Goal: Task Accomplishment & Management: Manage account settings

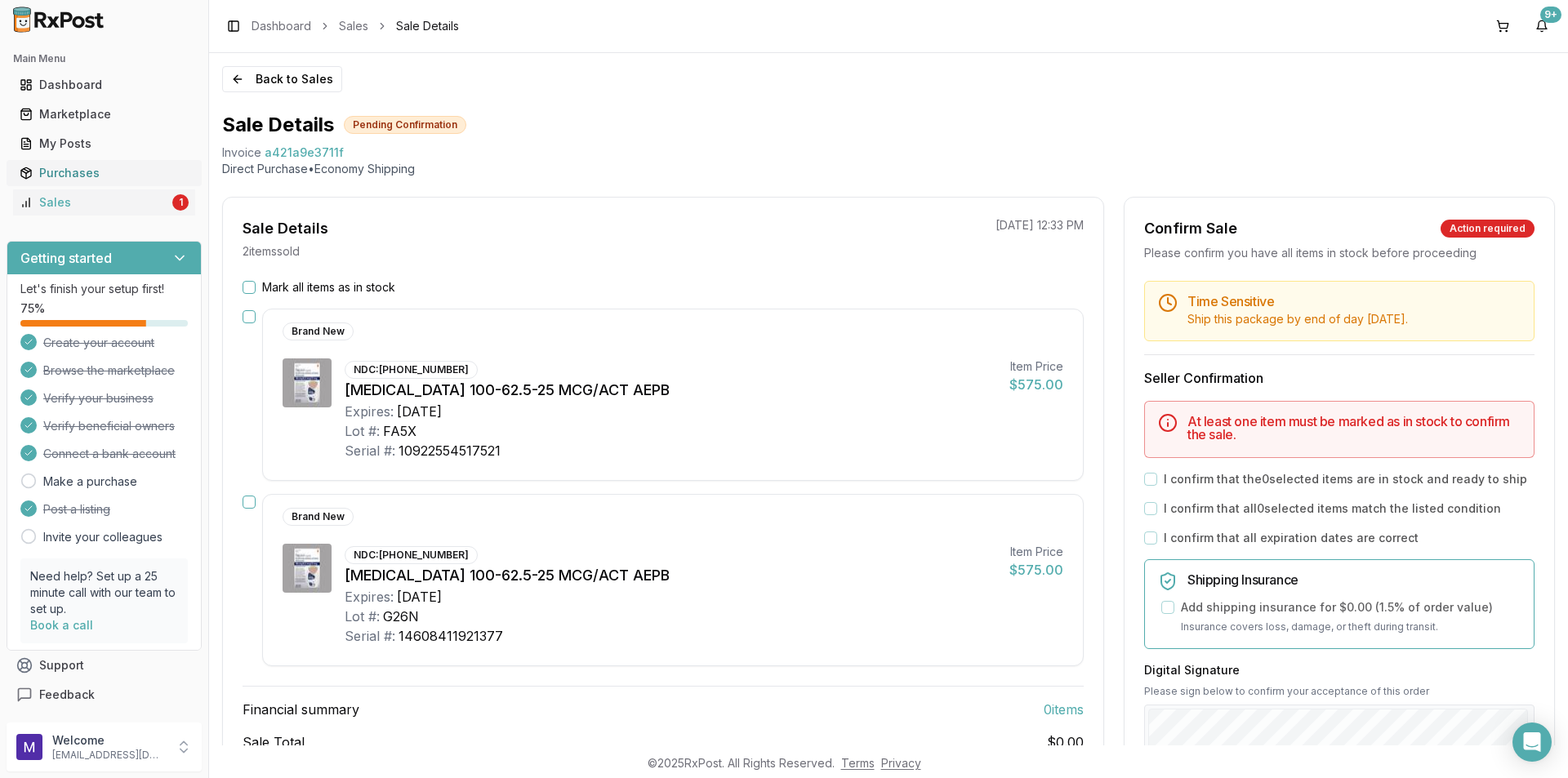
scroll to position [166, 0]
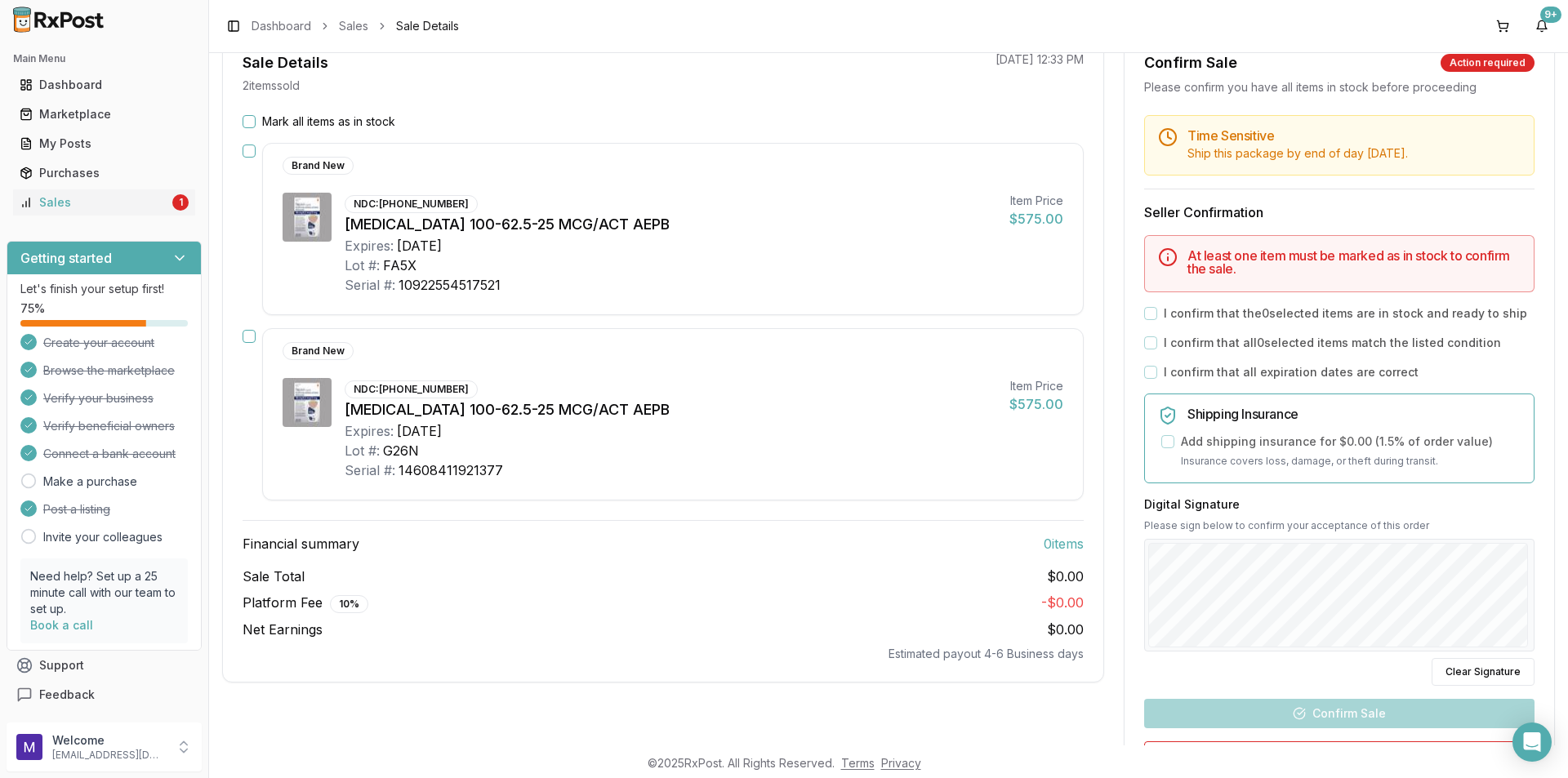
click at [76, 187] on ul "Dashboard Marketplace My Posts Purchases Sales 1" at bounding box center [104, 143] width 195 height 144
click at [246, 132] on div "Mark all items as in stock Brand New NDC: [PHONE_NUMBER] [MEDICAL_DATA] 100-62.…" at bounding box center [663, 387] width 881 height 549
click at [248, 127] on button "Mark all items as in stock" at bounding box center [249, 122] width 13 height 13
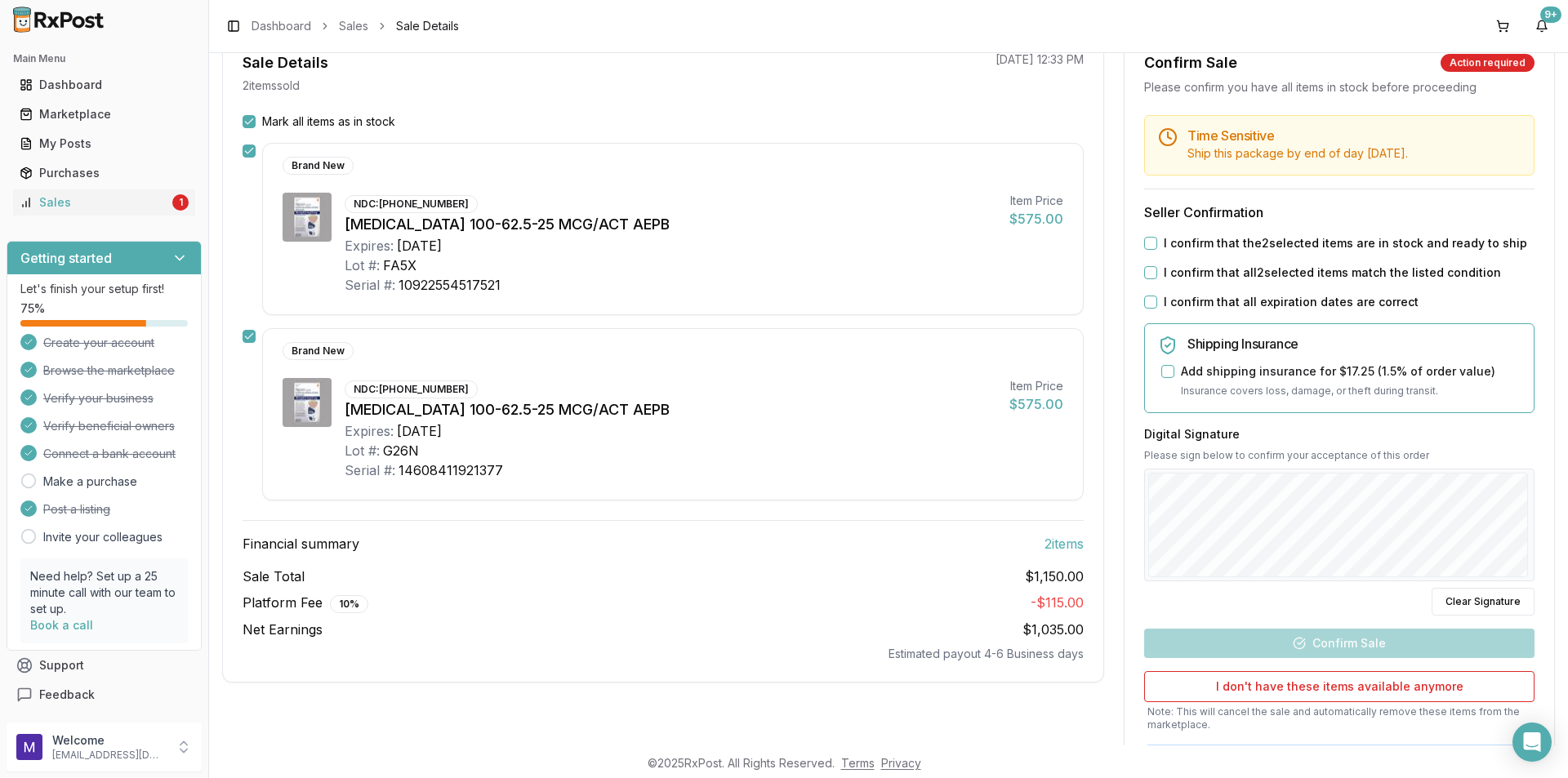
click at [1145, 246] on button "I confirm that the 2 selected items are in stock and ready to ship" at bounding box center [1151, 243] width 13 height 13
click at [1145, 271] on button "I confirm that all 2 selected items match the listed condition" at bounding box center [1151, 273] width 13 height 13
click at [1143, 290] on div "Time Sensitive Ship this package by end of day [DATE] . Seller Confirmation I c…" at bounding box center [1340, 460] width 430 height 690
click at [1145, 305] on button "I confirm that all expiration dates are correct" at bounding box center [1151, 302] width 13 height 13
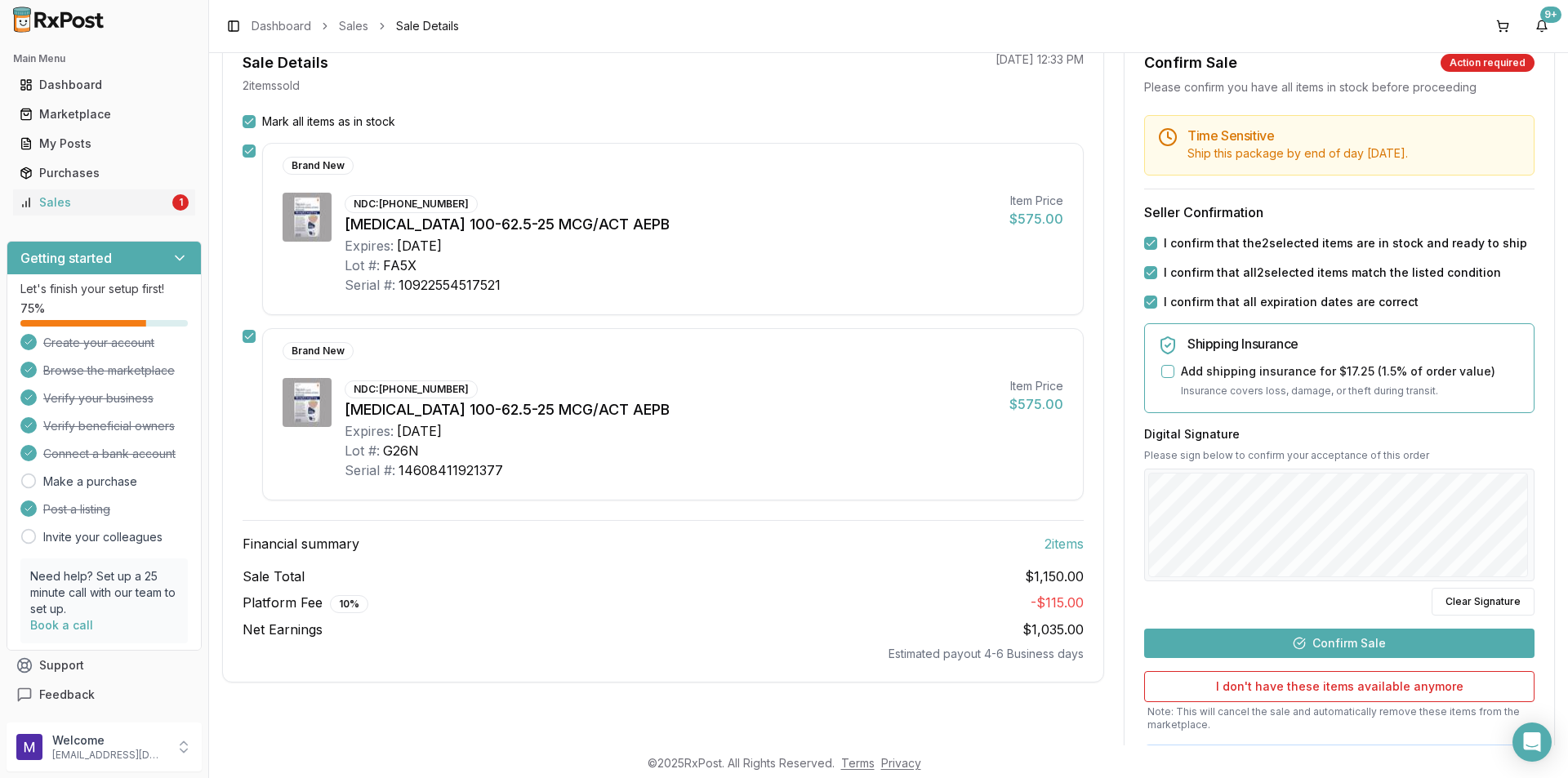
click at [1320, 635] on button "Confirm Sale" at bounding box center [1340, 643] width 391 height 29
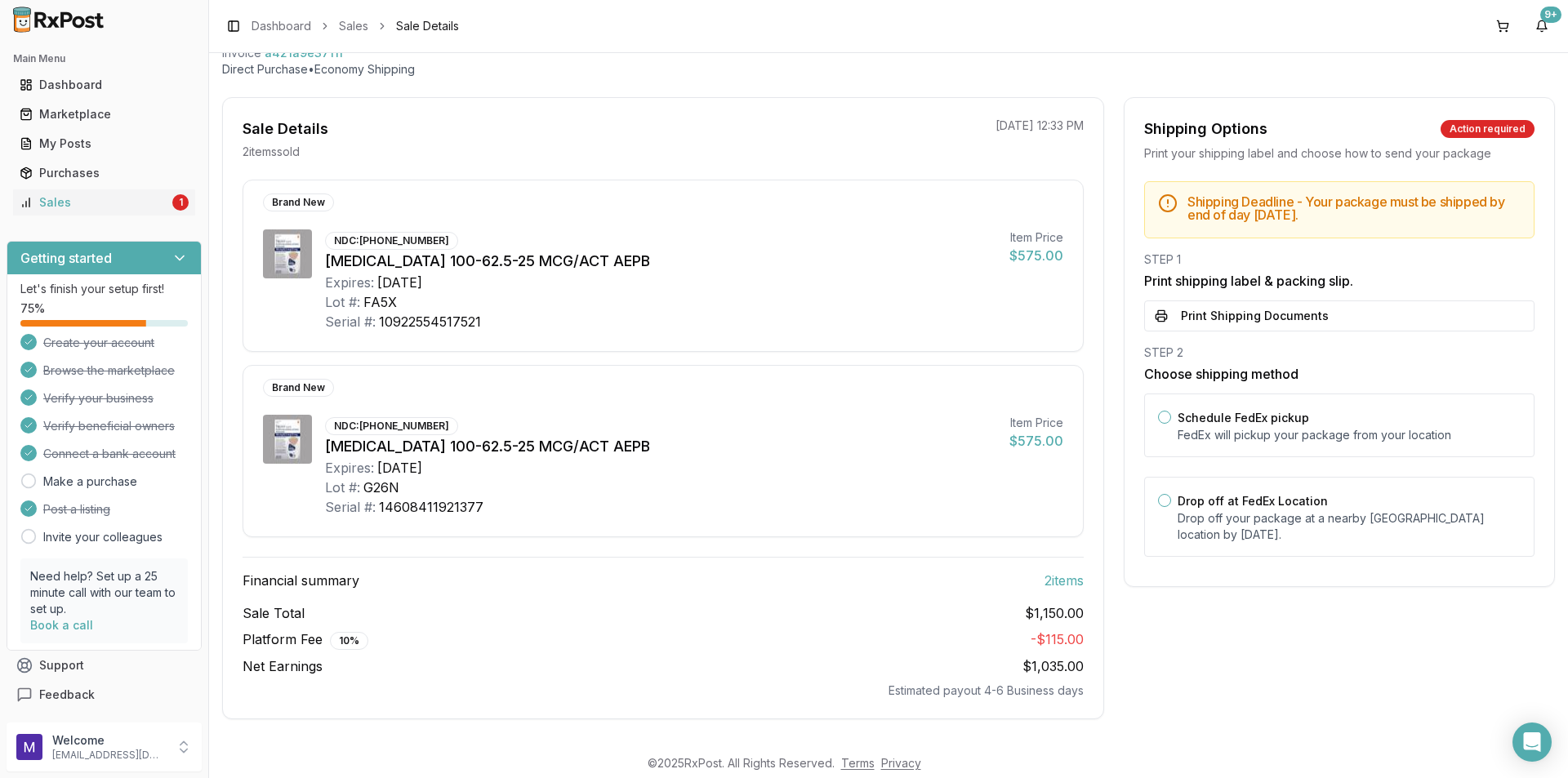
scroll to position [100, 0]
click at [1248, 313] on button "Print Shipping Documents" at bounding box center [1340, 316] width 391 height 31
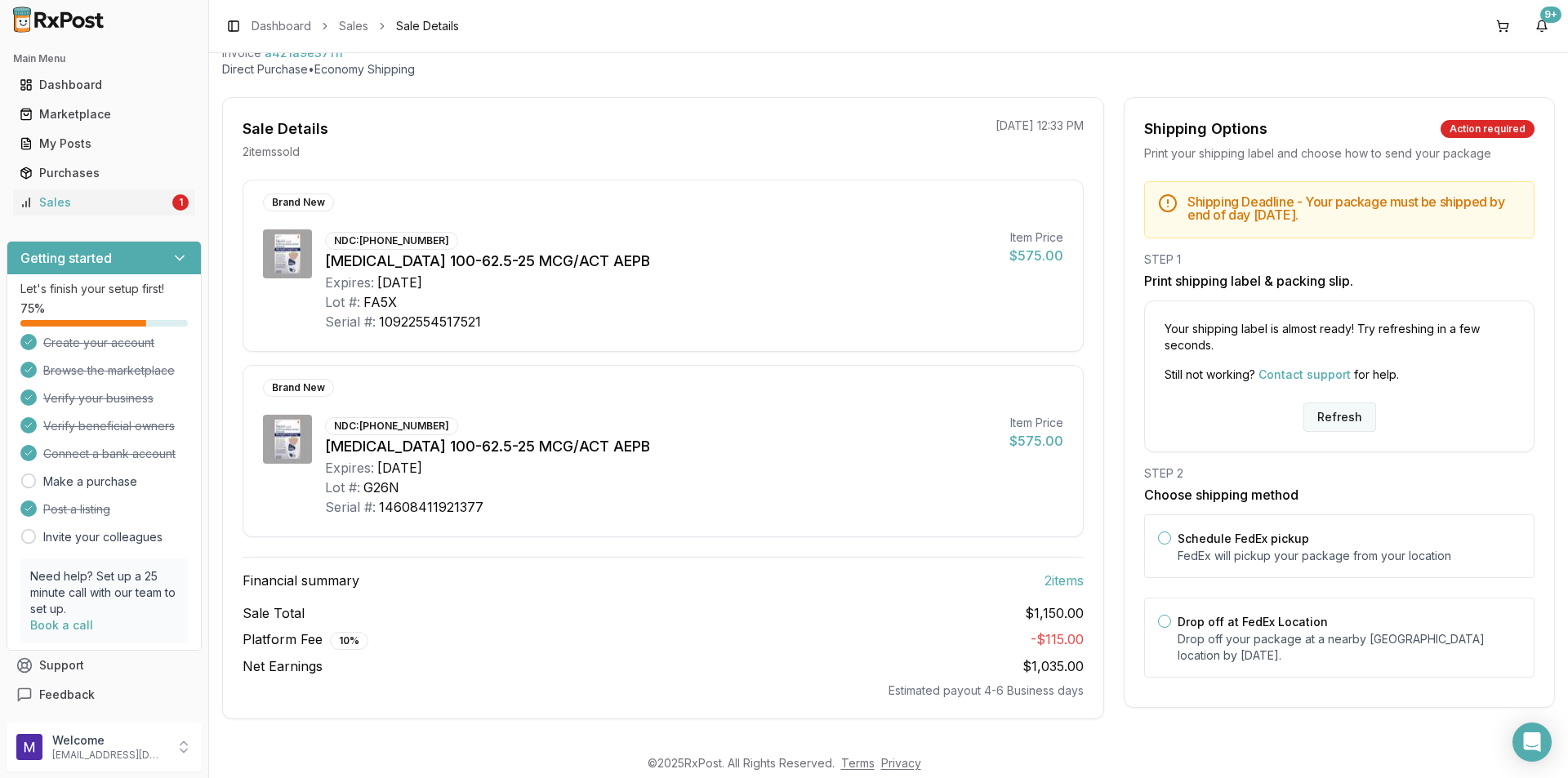
click at [1344, 423] on button "Refresh" at bounding box center [1340, 416] width 72 height 29
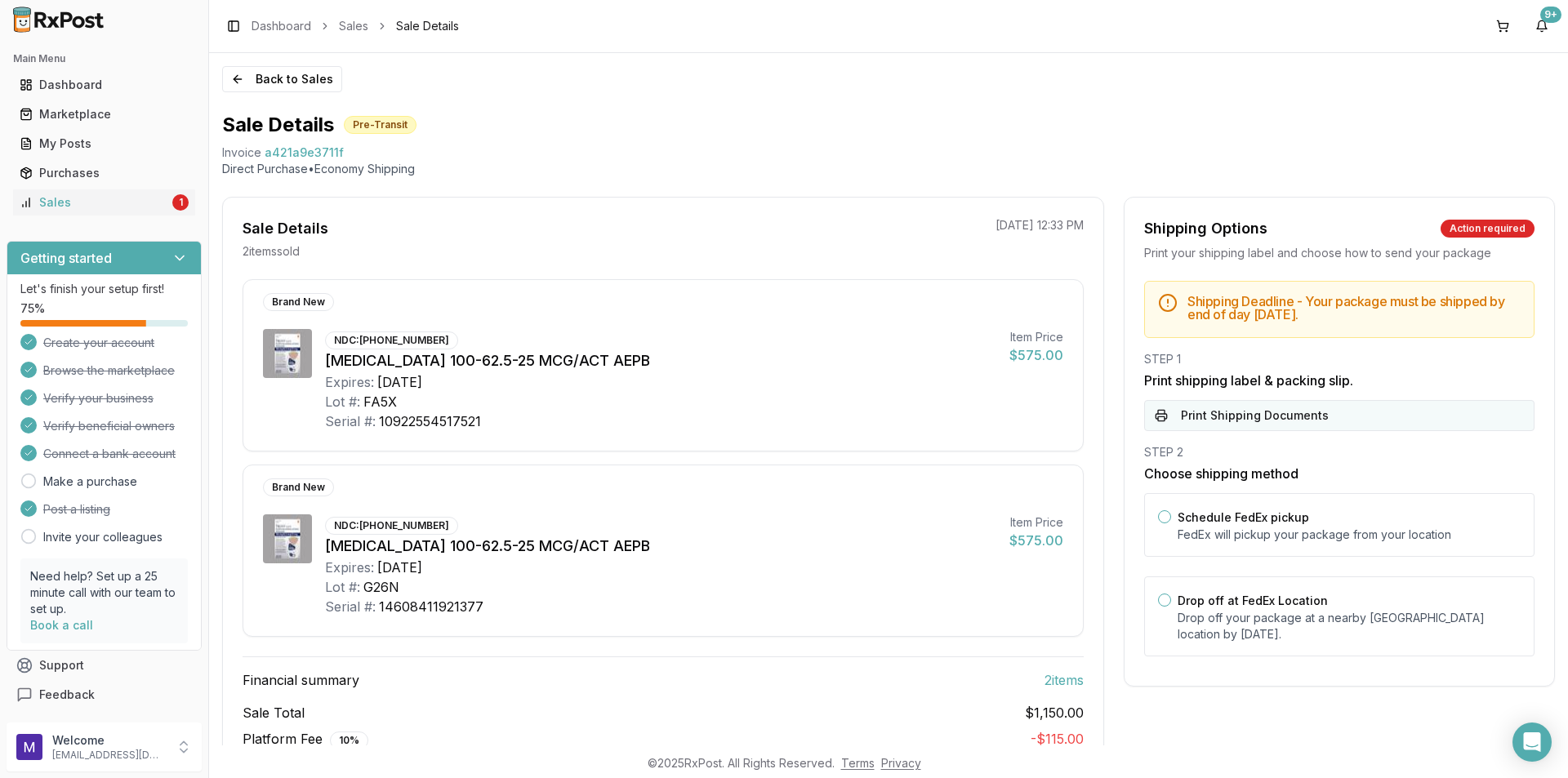
click at [1223, 419] on button "Print Shipping Documents" at bounding box center [1340, 415] width 391 height 31
click at [68, 176] on div "Purchases" at bounding box center [104, 173] width 169 height 17
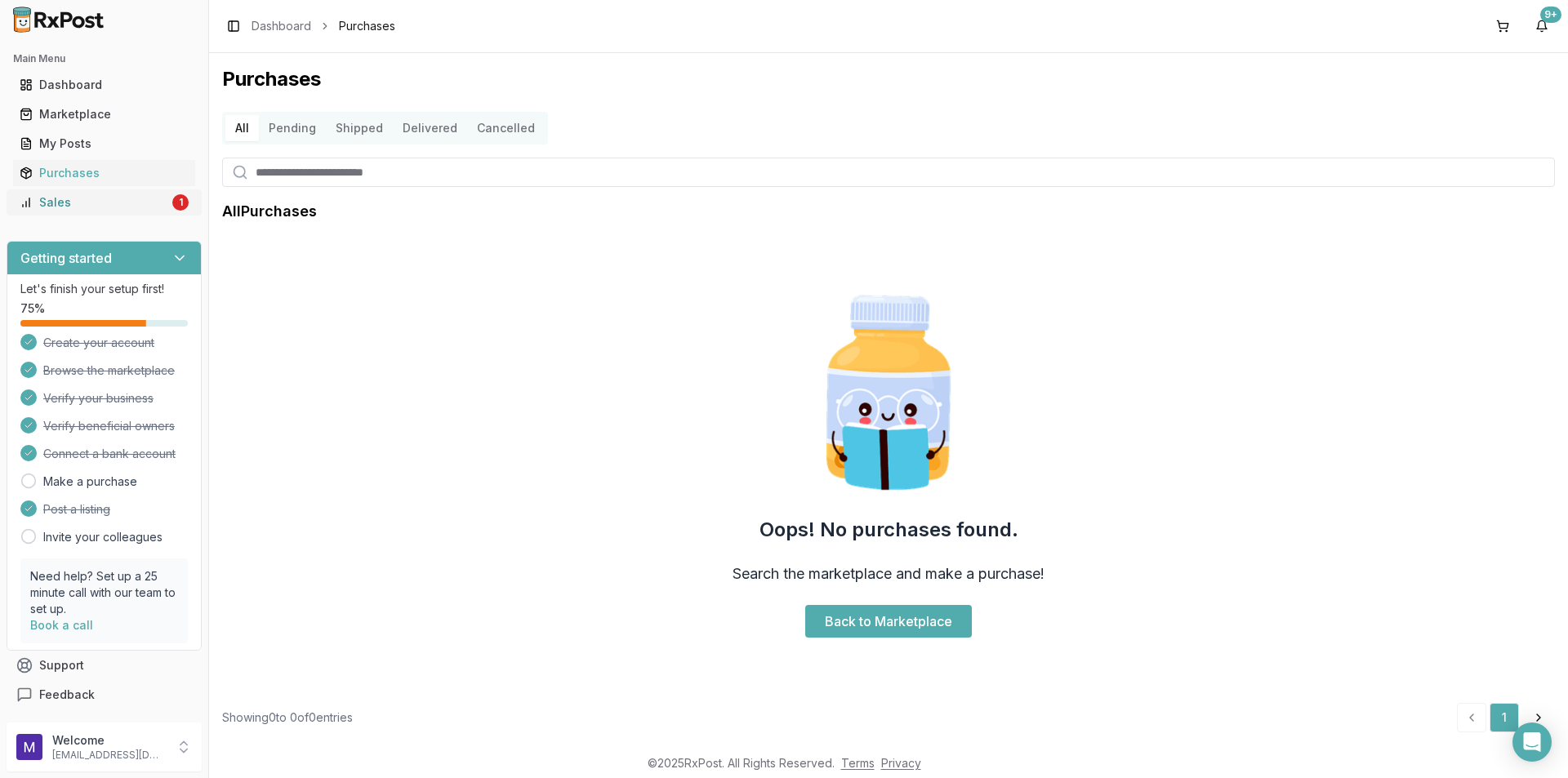
click at [77, 192] on link "Sales 1" at bounding box center [104, 202] width 182 height 29
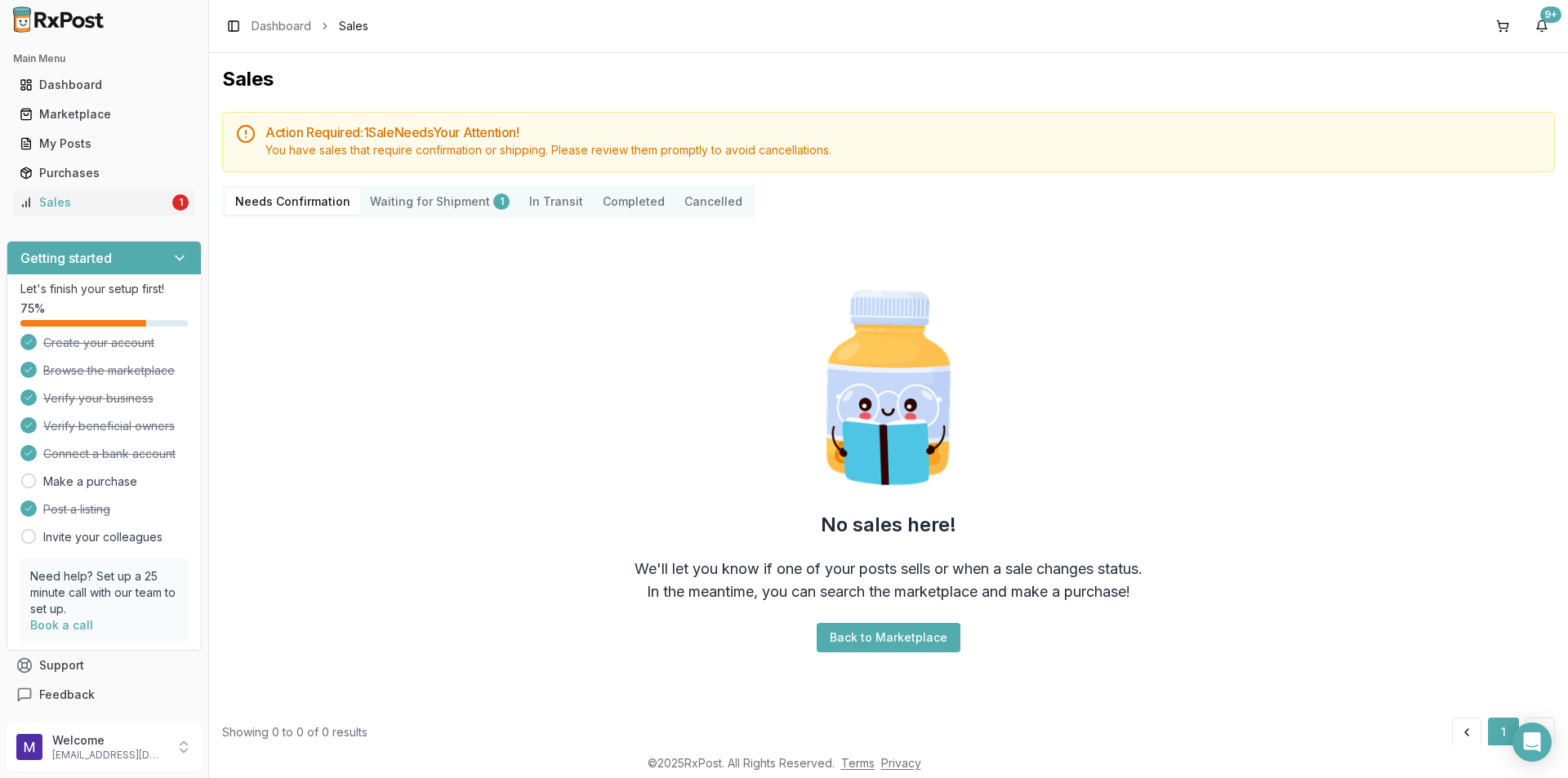
click at [471, 197] on Shipment "Waiting for Shipment 1" at bounding box center [439, 201] width 159 height 26
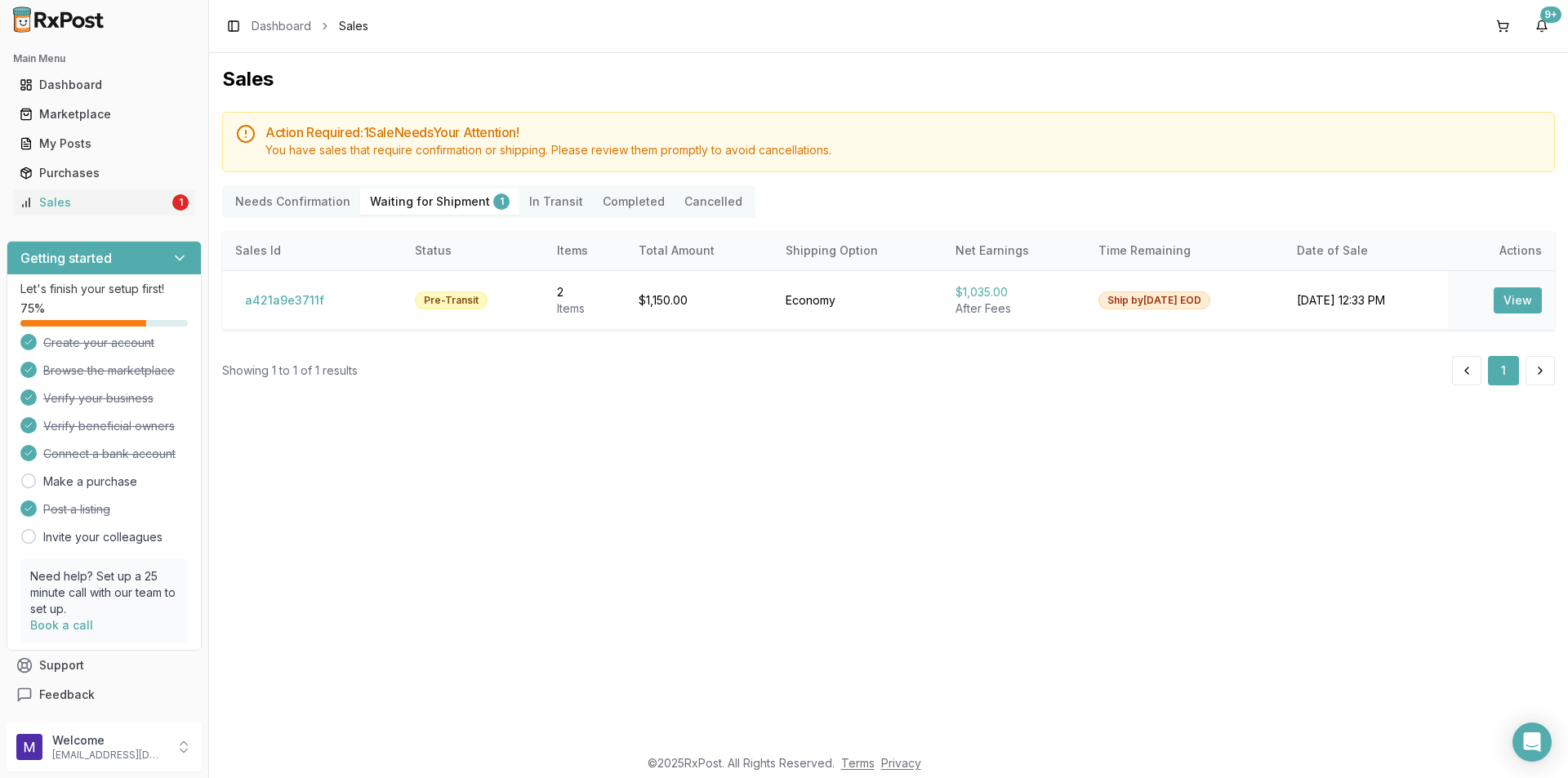
click at [593, 199] on button "Completed" at bounding box center [634, 201] width 82 height 26
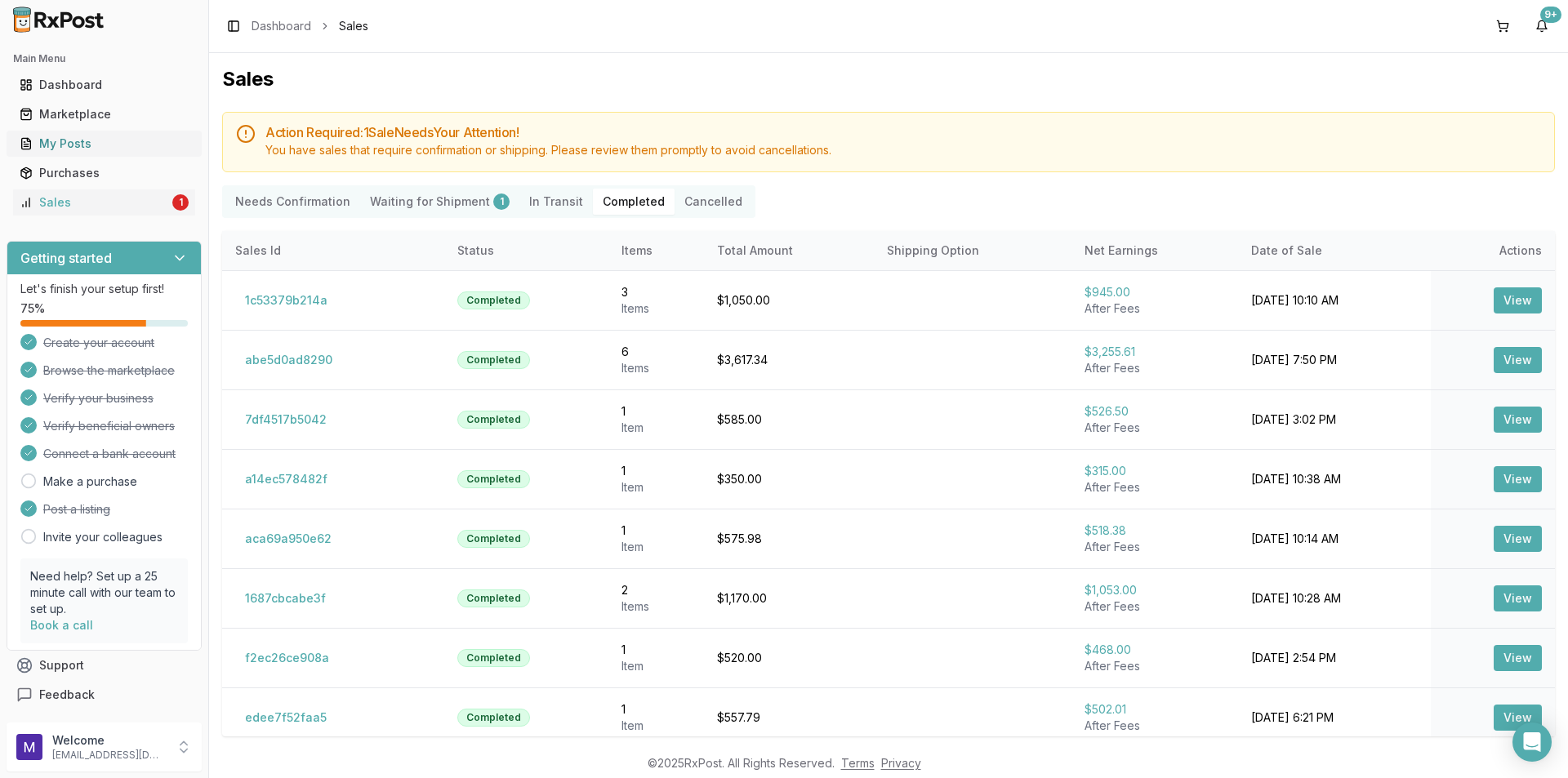
click at [117, 148] on div "My Posts" at bounding box center [104, 144] width 169 height 17
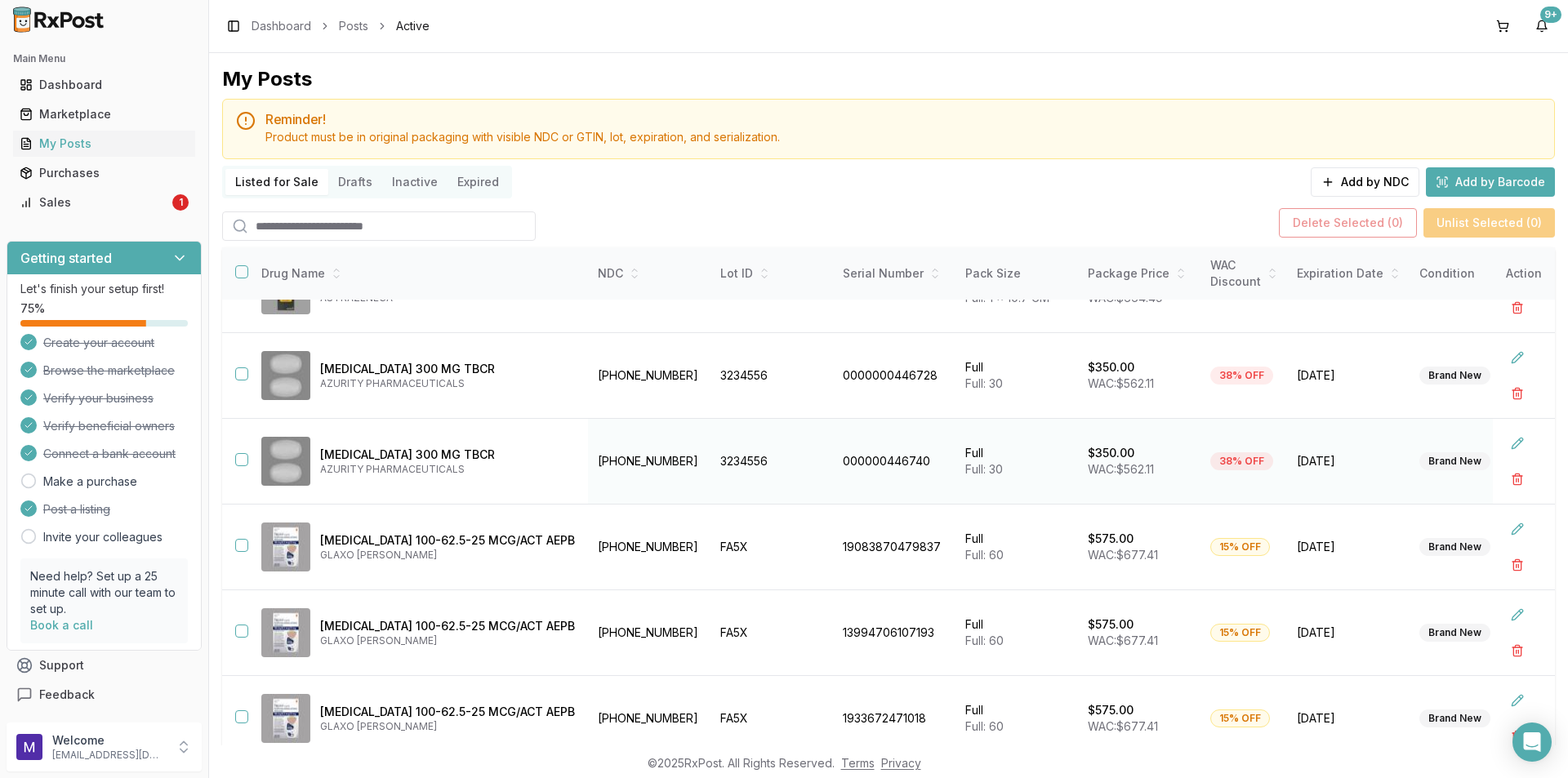
scroll to position [82, 0]
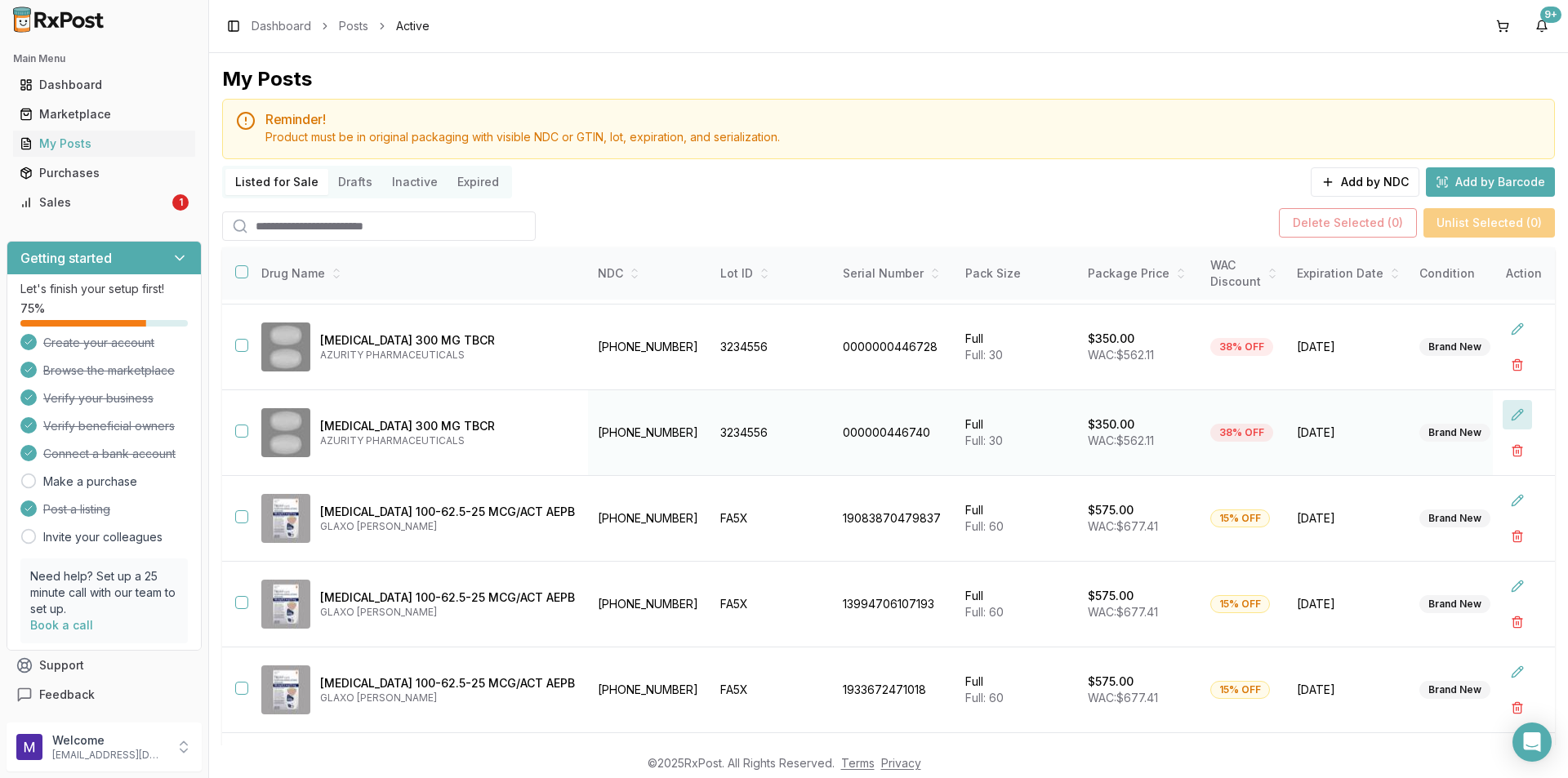
click at [1505, 418] on button at bounding box center [1517, 414] width 29 height 29
click at [1106, 425] on input "***" at bounding box center [1127, 424] width 78 height 29
type input "******"
type input "**"
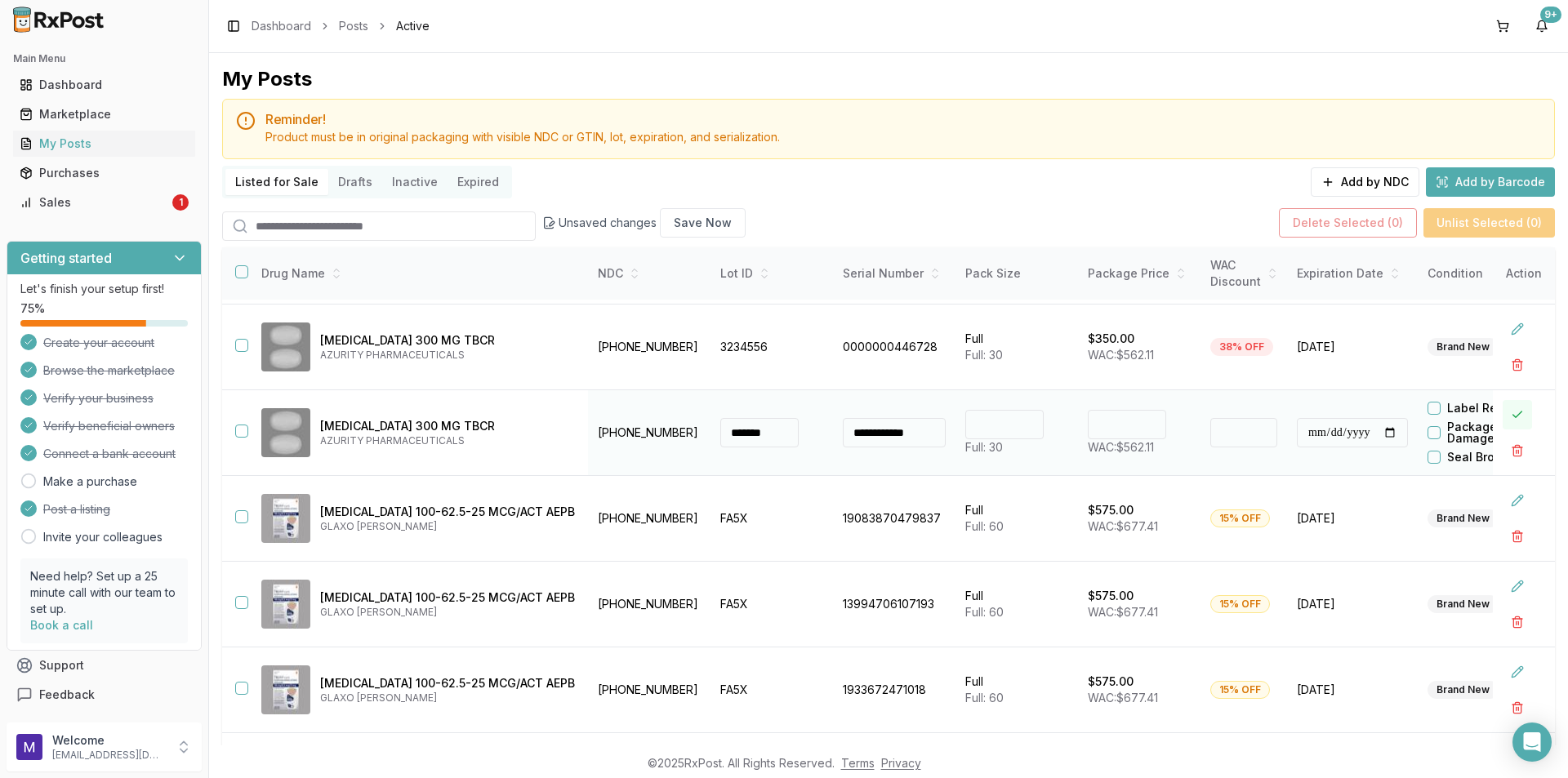
click at [1511, 412] on button at bounding box center [1517, 414] width 29 height 29
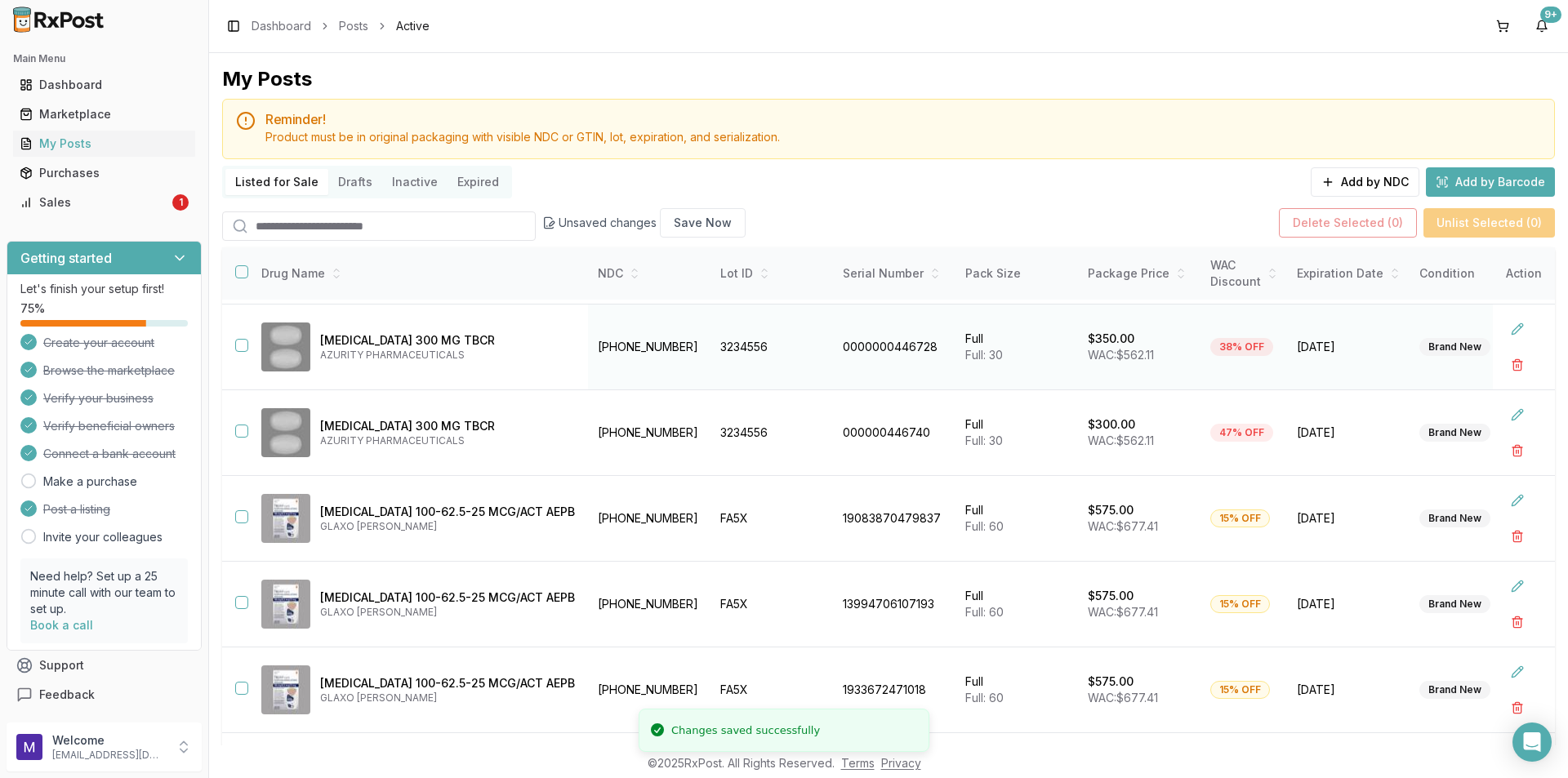
click at [1106, 339] on p "$350.00" at bounding box center [1111, 339] width 47 height 17
click at [1503, 330] on button at bounding box center [1517, 328] width 29 height 29
click at [1119, 337] on input "***" at bounding box center [1127, 338] width 78 height 29
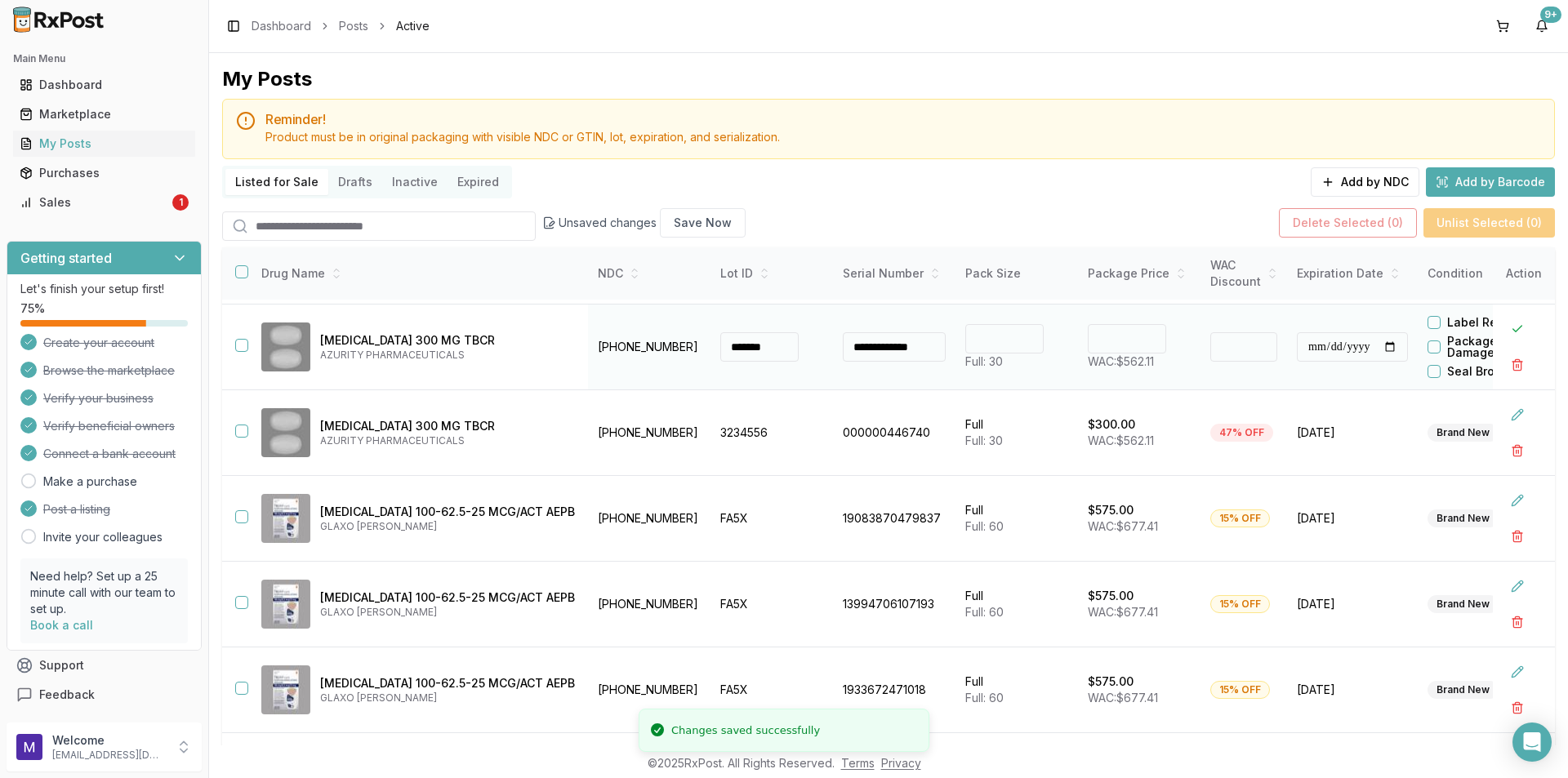
click at [1119, 337] on input "***" at bounding box center [1127, 338] width 78 height 29
type input "******"
type input "**"
click at [1510, 335] on button at bounding box center [1517, 328] width 29 height 29
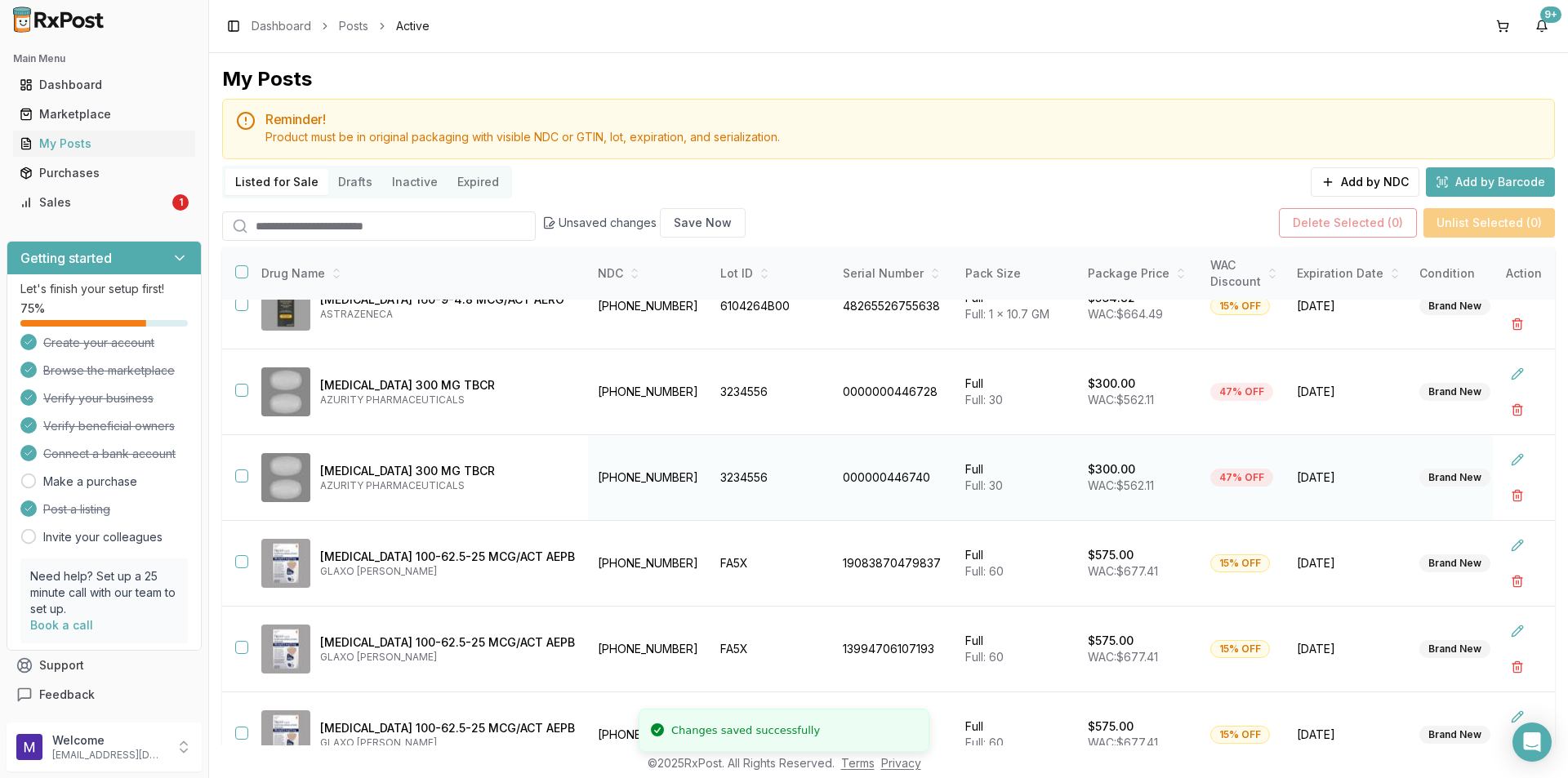
scroll to position [0, 0]
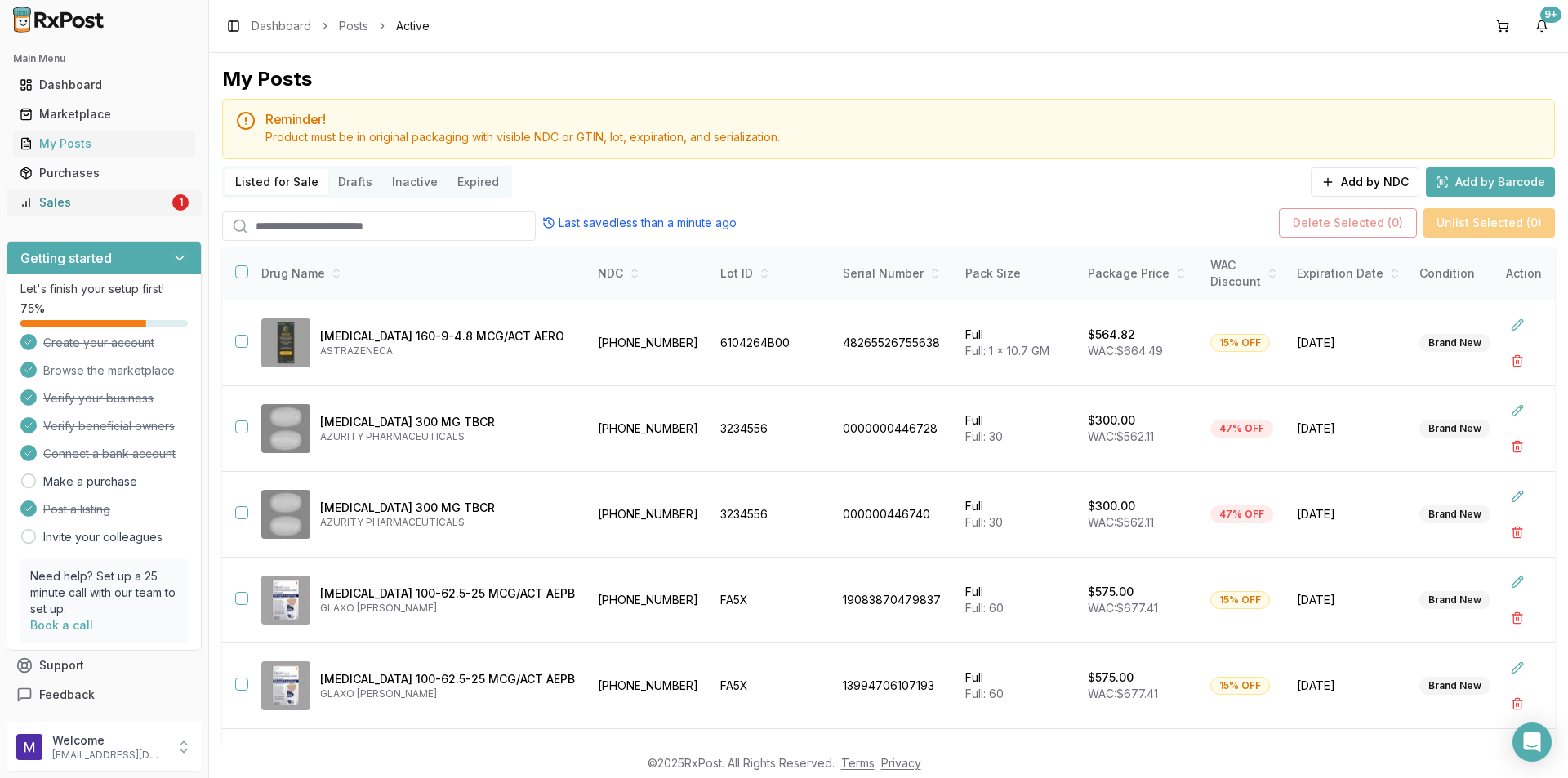
click at [84, 207] on div "Sales" at bounding box center [94, 202] width 149 height 17
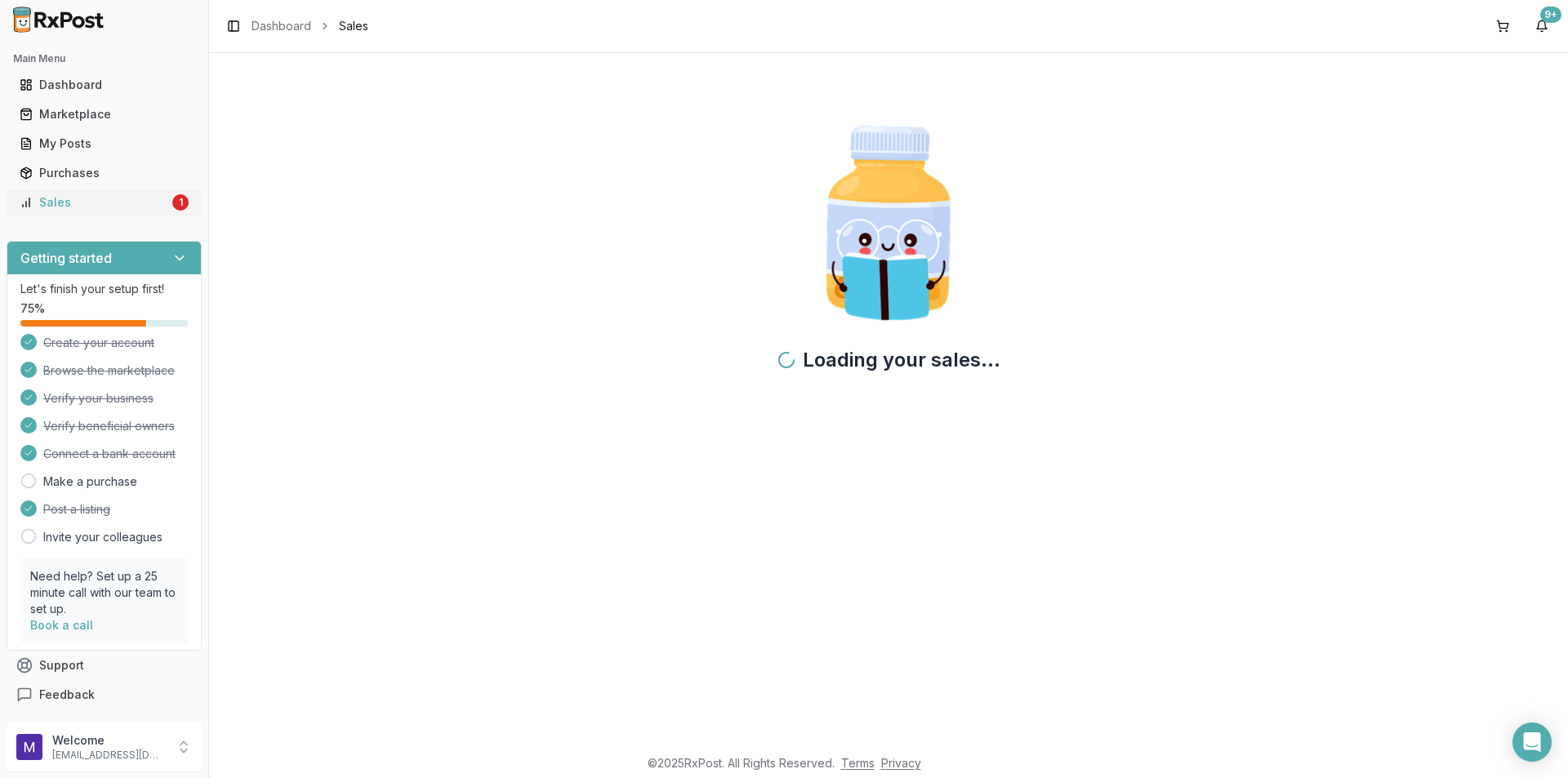
click at [84, 207] on div "Sales" at bounding box center [94, 202] width 149 height 17
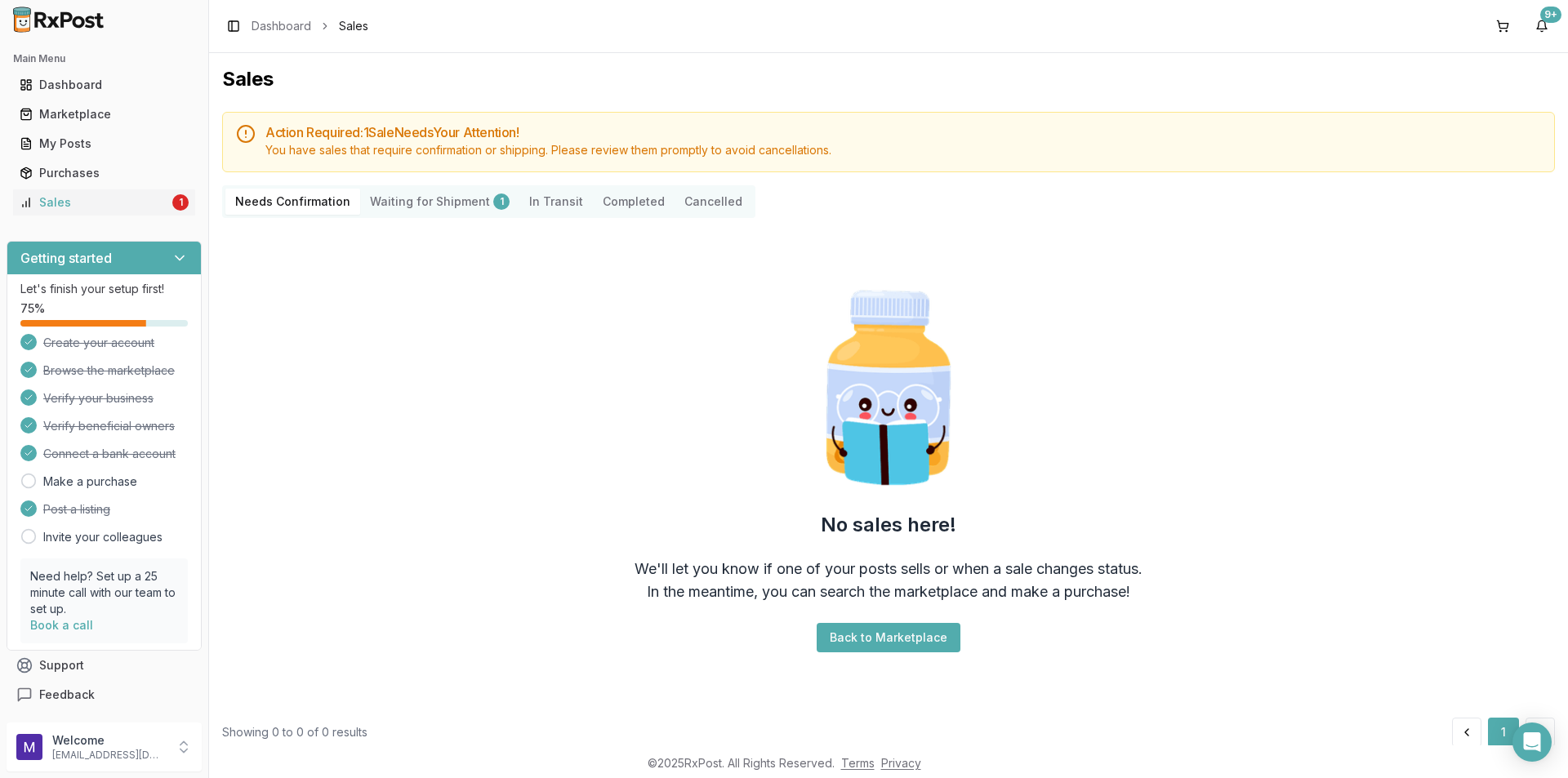
click at [442, 199] on Shipment "Waiting for Shipment 1" at bounding box center [439, 201] width 159 height 26
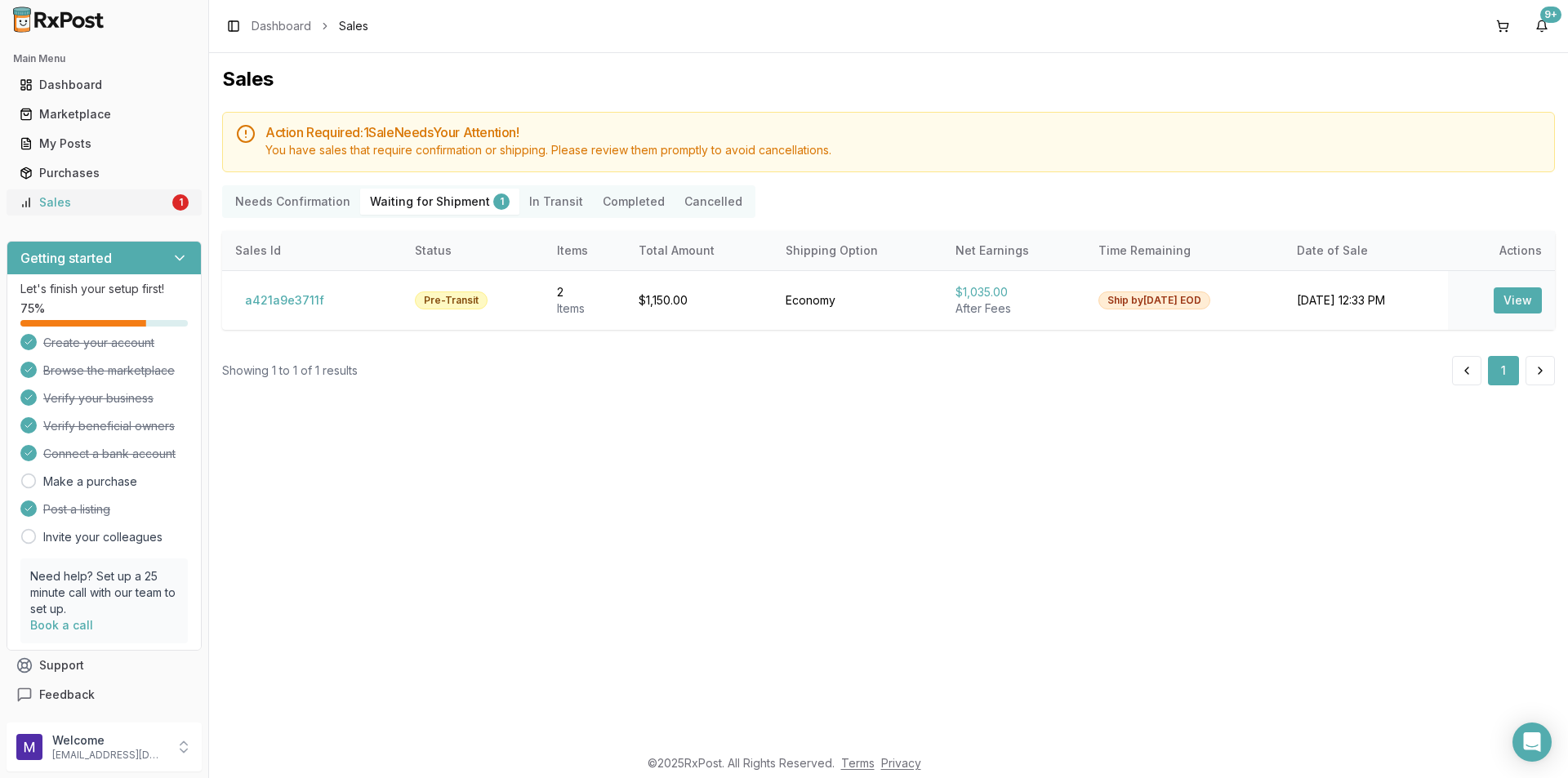
click at [67, 190] on link "Sales 1" at bounding box center [104, 202] width 182 height 29
